Goal: Entertainment & Leisure: Consume media (video, audio)

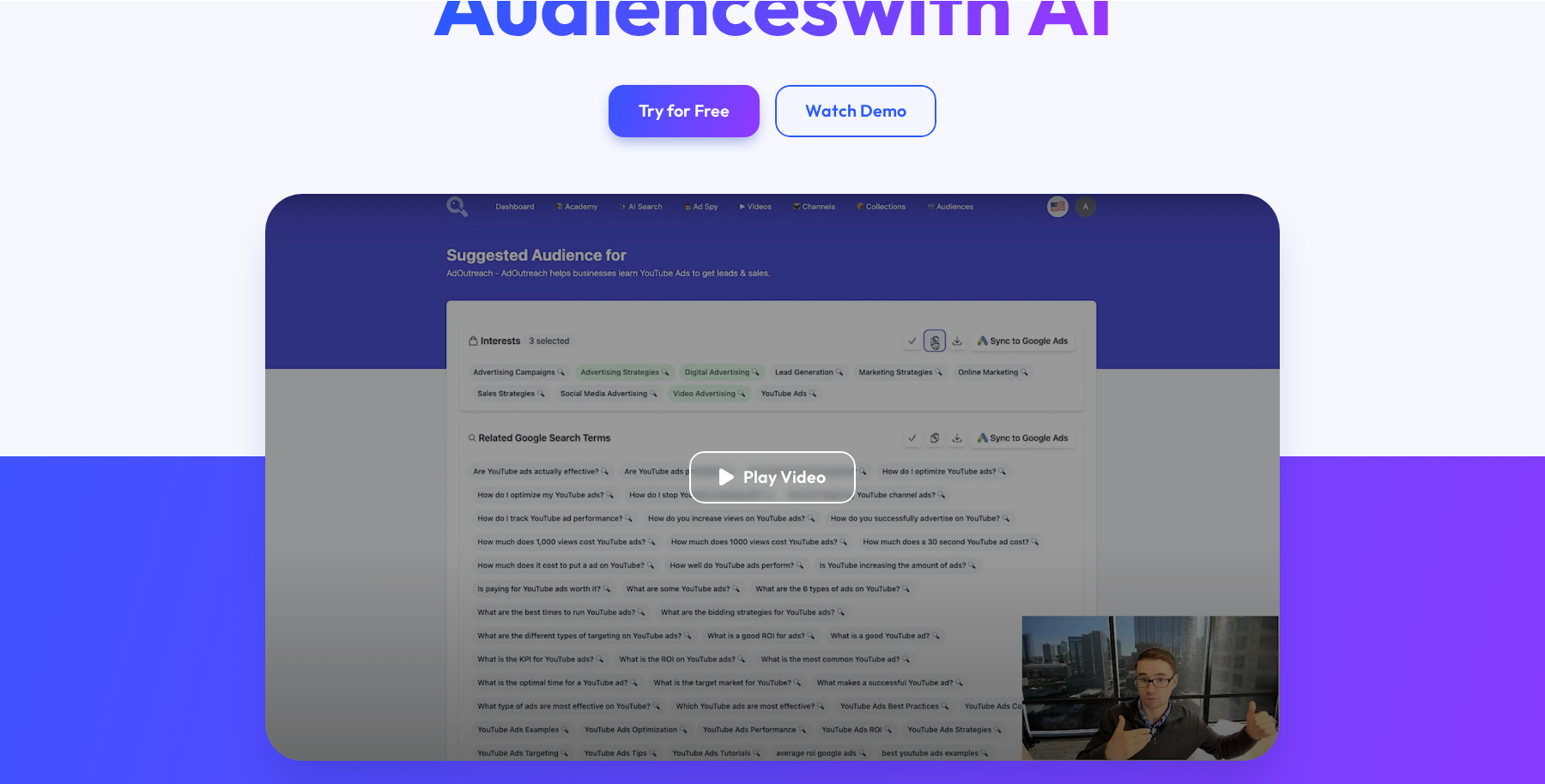
scroll to position [285, 0]
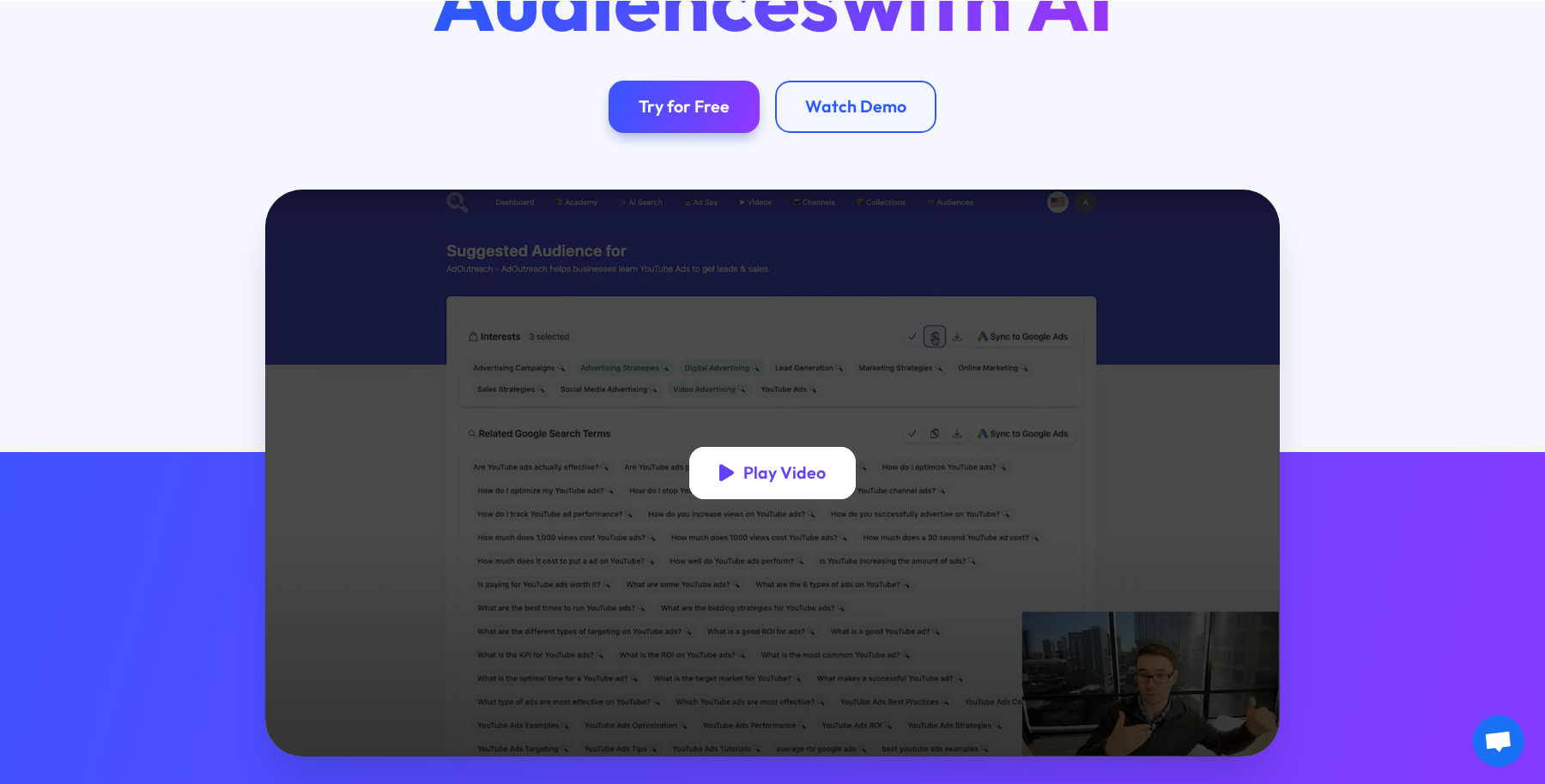
click at [795, 465] on div "Play Video" at bounding box center [784, 473] width 82 height 22
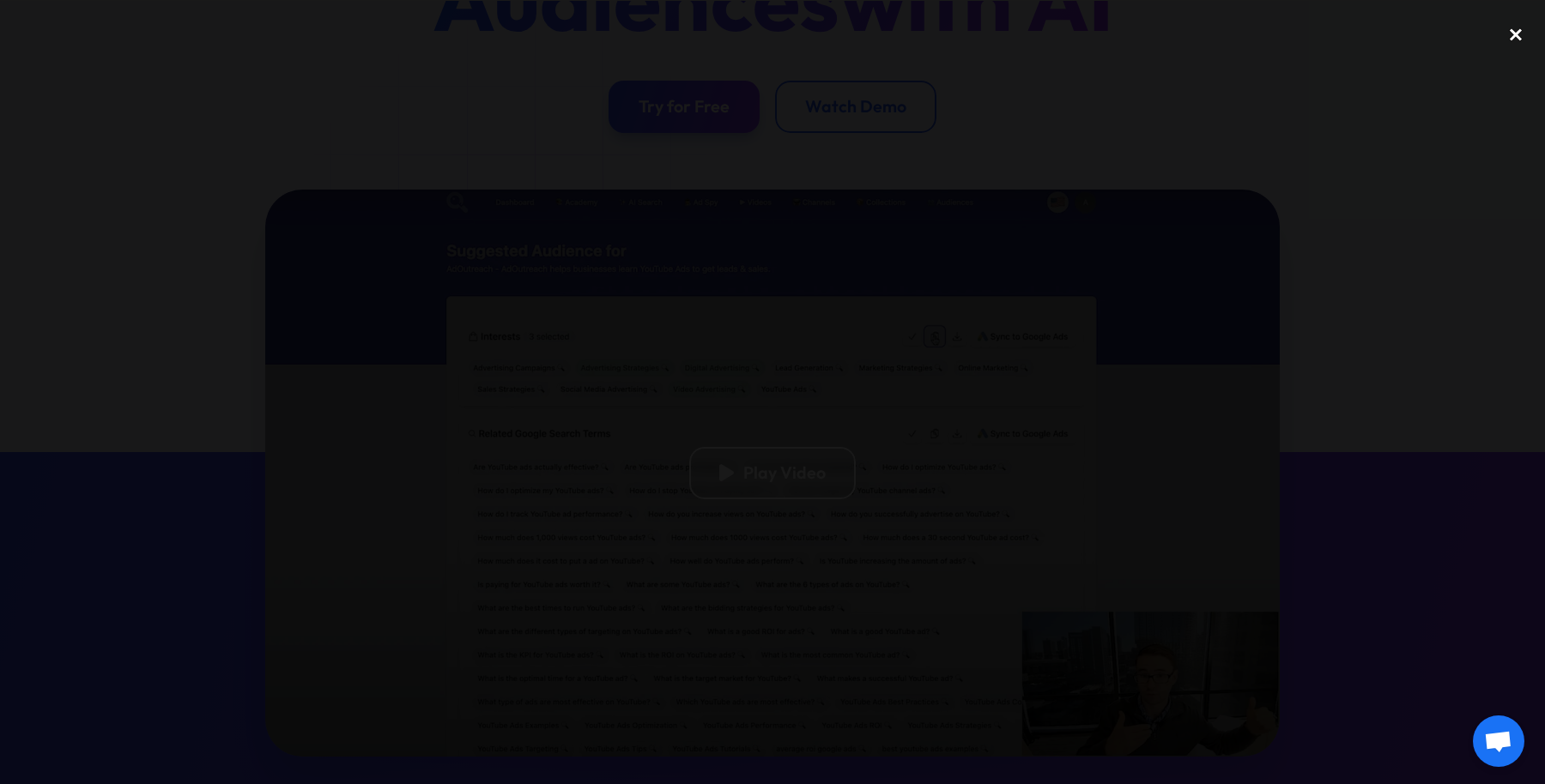
click at [1507, 49] on div "close lightbox" at bounding box center [1515, 35] width 58 height 38
